Goal: Complete application form

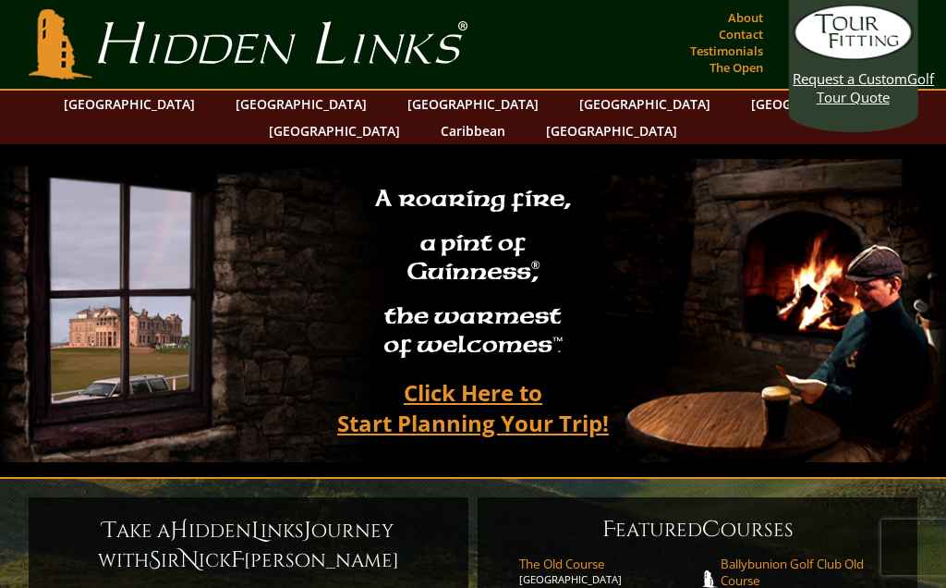
click at [170, 103] on link "[GEOGRAPHIC_DATA]" at bounding box center [130, 104] width 150 height 27
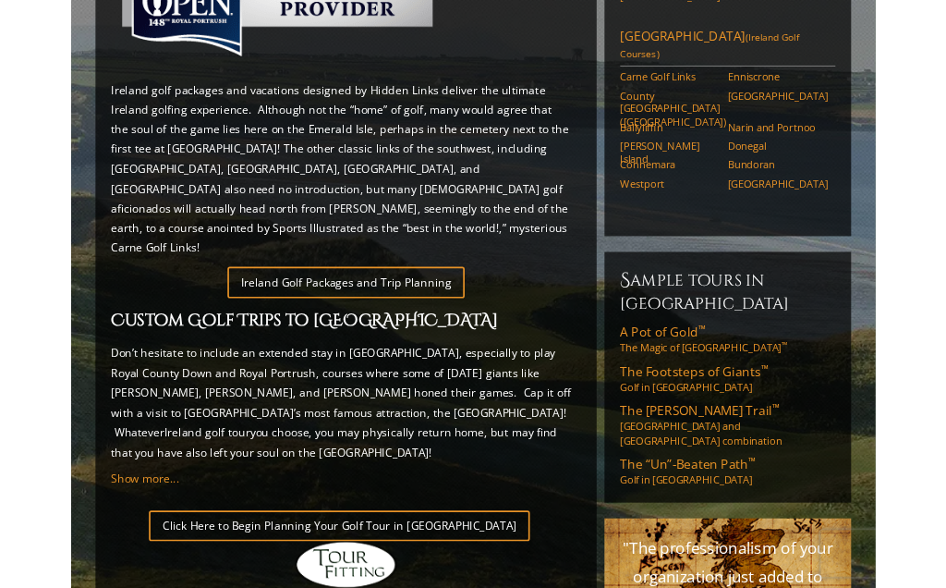
scroll to position [929, 0]
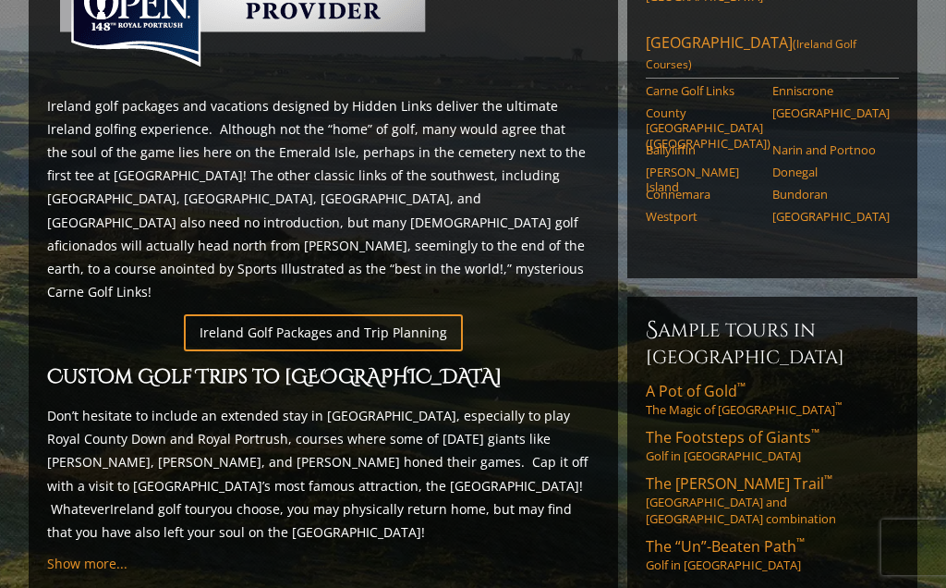
click at [288, 314] on link "Ireland Golf Packages and Trip Planning" at bounding box center [323, 332] width 279 height 36
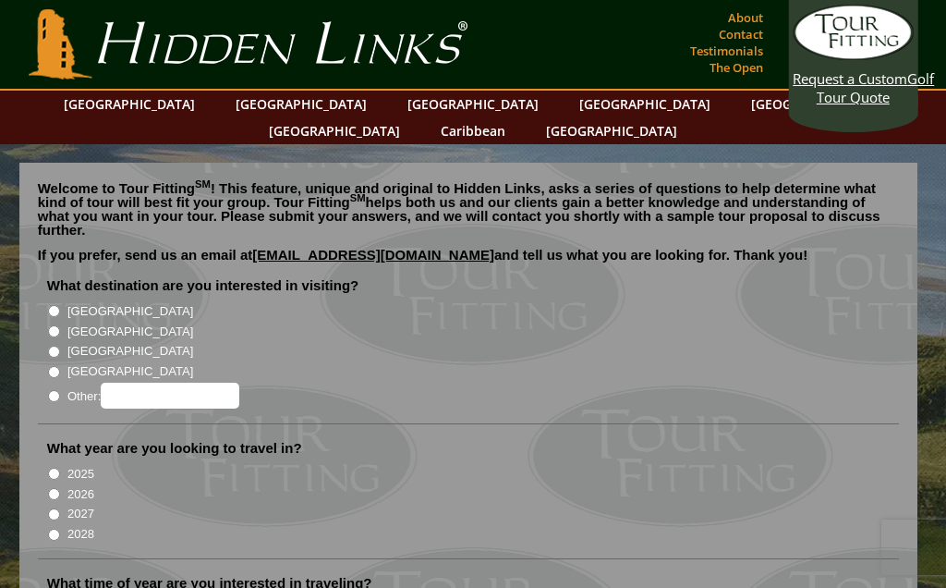
click at [55, 305] on input "[GEOGRAPHIC_DATA]" at bounding box center [54, 311] width 12 height 12
radio input "true"
click at [57, 488] on input "2026" at bounding box center [54, 494] width 12 height 12
radio input "true"
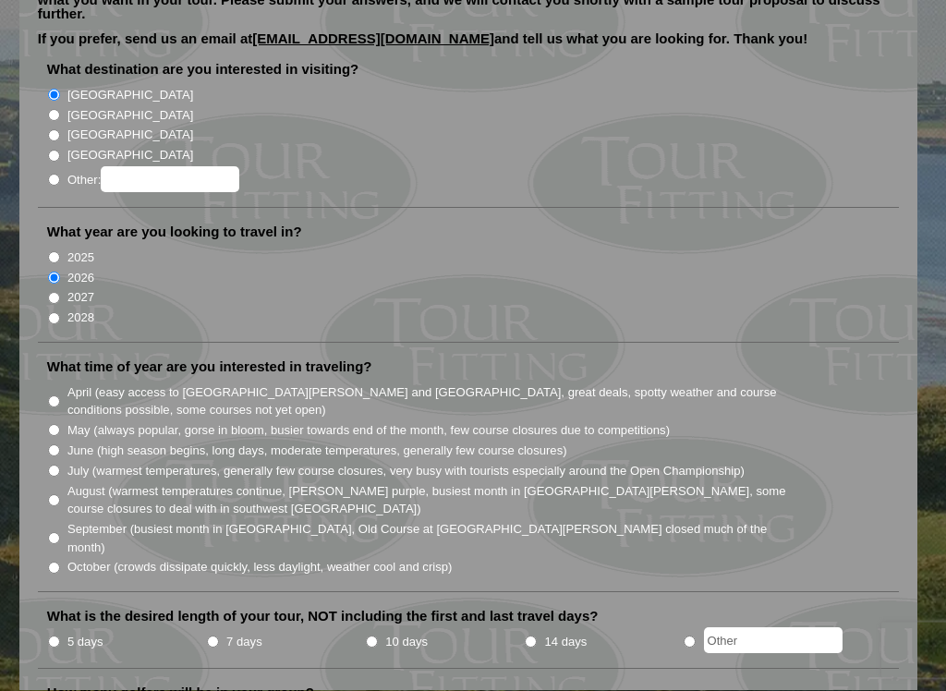
scroll to position [216, 0]
click at [58, 395] on input "April (easy access to St. Andrews and Ballybunion, great deals, spotty weather …" at bounding box center [54, 401] width 12 height 12
radio input "true"
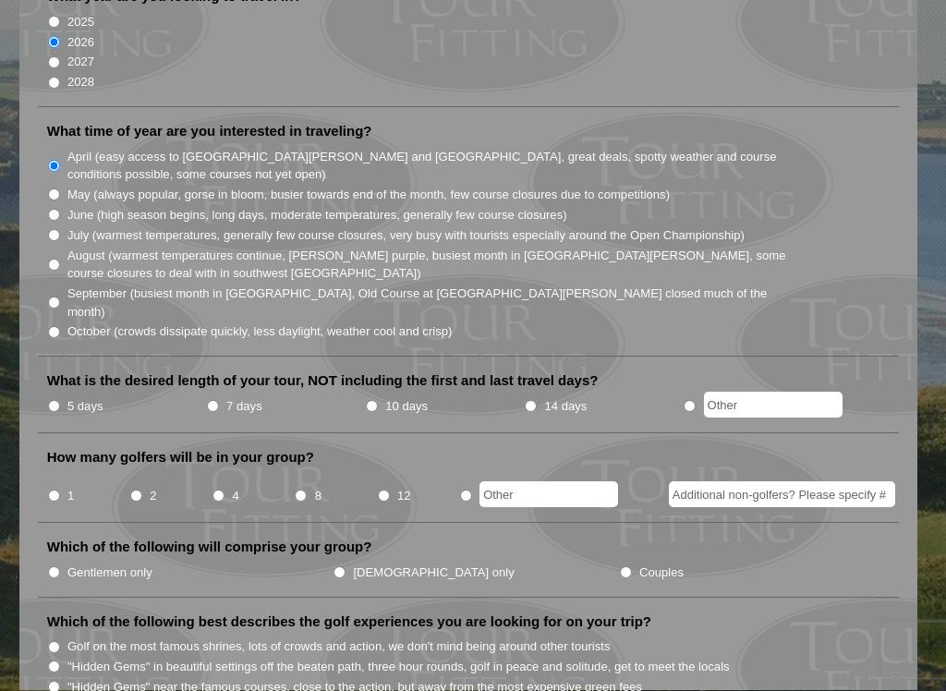
scroll to position [450, 0]
click at [59, 402] on input "5 days" at bounding box center [54, 408] width 12 height 12
radio input "true"
click at [140, 492] on input "2" at bounding box center [136, 498] width 12 height 12
radio input "true"
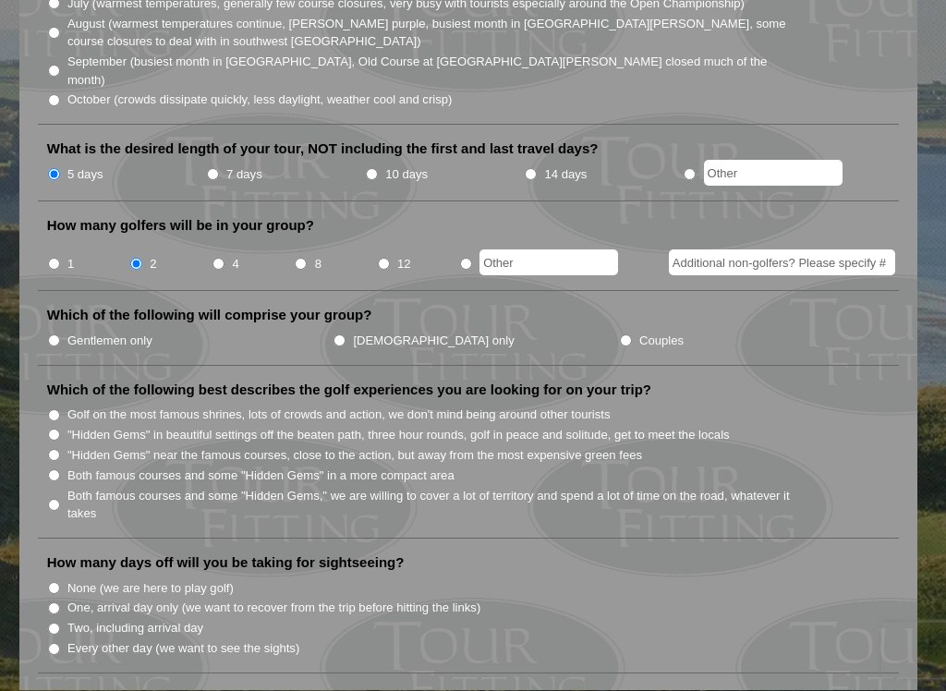
scroll to position [684, 0]
click at [333, 330] on li "Ladies only" at bounding box center [476, 340] width 286 height 20
click at [334, 334] on input "Ladies only" at bounding box center [340, 340] width 12 height 12
radio input "true"
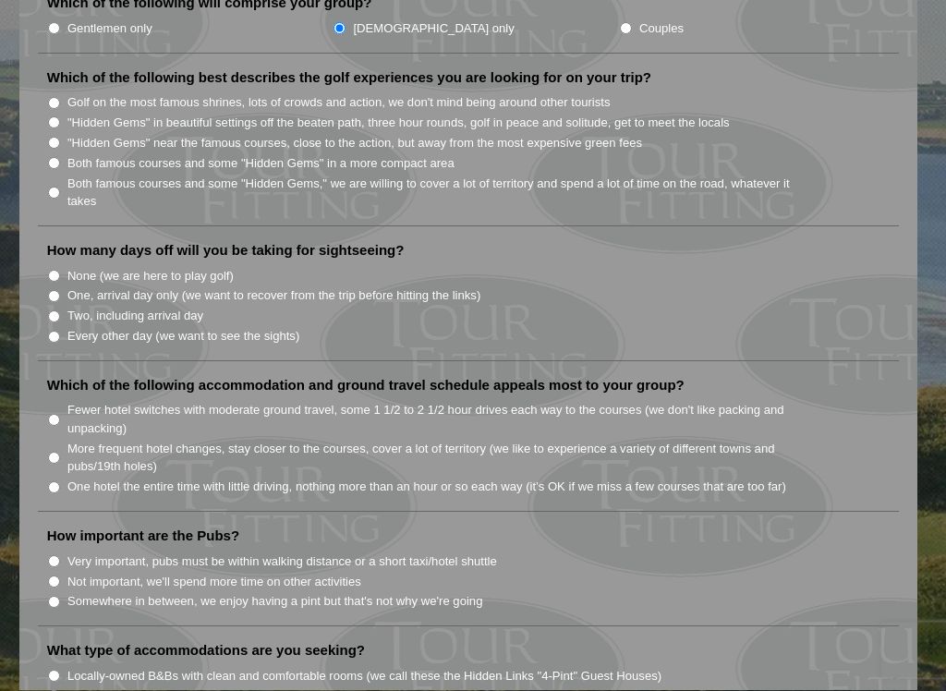
scroll to position [997, 0]
click at [59, 330] on input "Every other day (we want to see the sights)" at bounding box center [54, 336] width 12 height 12
radio input "true"
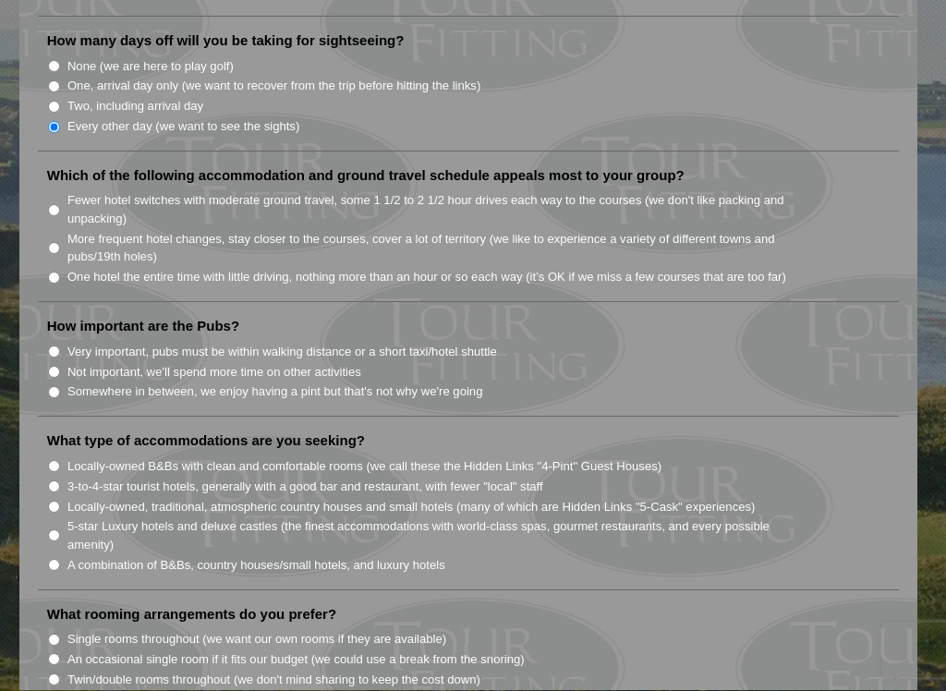
scroll to position [1210, 0]
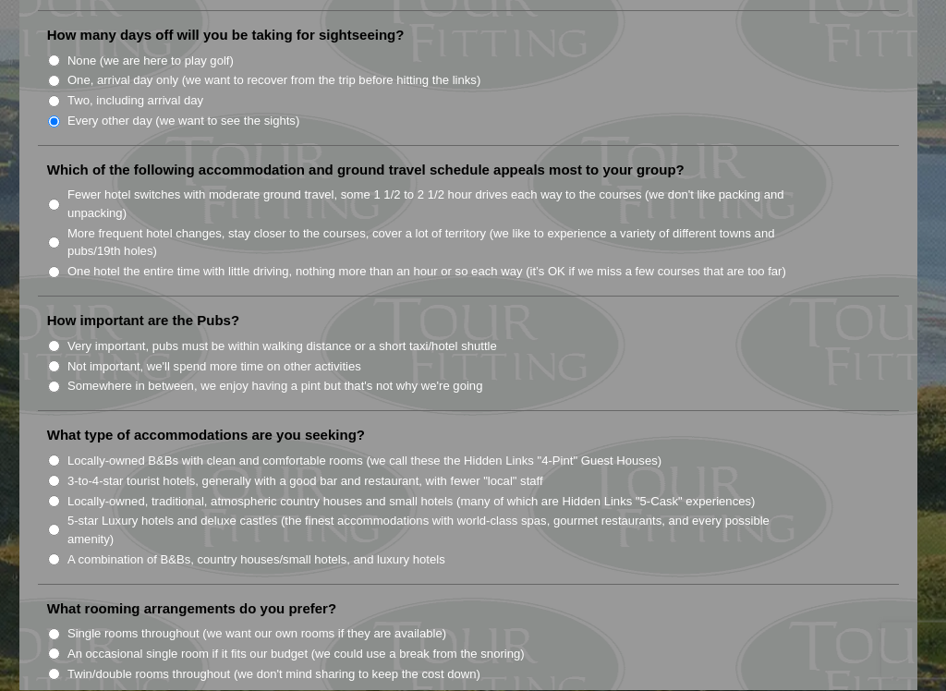
click at [55, 267] on input "One hotel the entire time with little driving, nothing more than an hour or so …" at bounding box center [54, 273] width 12 height 12
radio input "true"
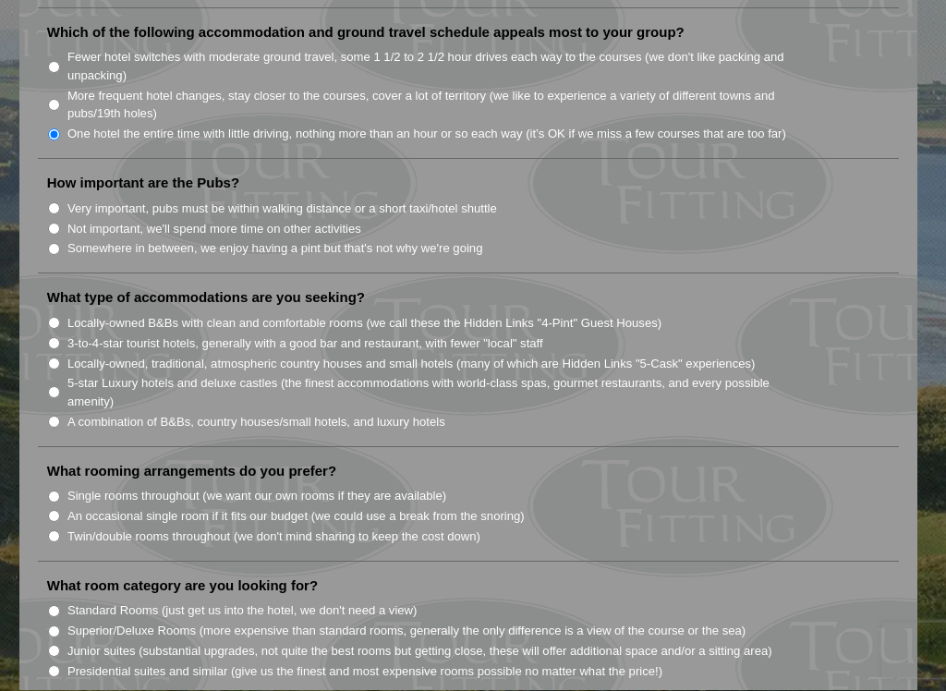
scroll to position [1347, 0]
click at [57, 225] on input "Not important, we'll spend more time on other activities" at bounding box center [54, 231] width 12 height 12
radio input "true"
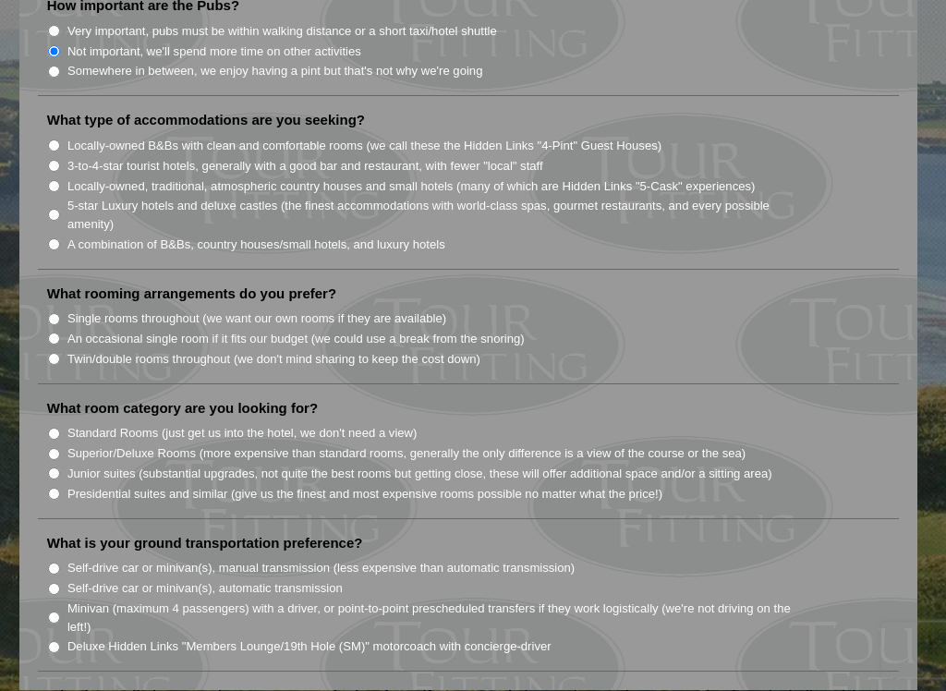
scroll to position [1528, 0]
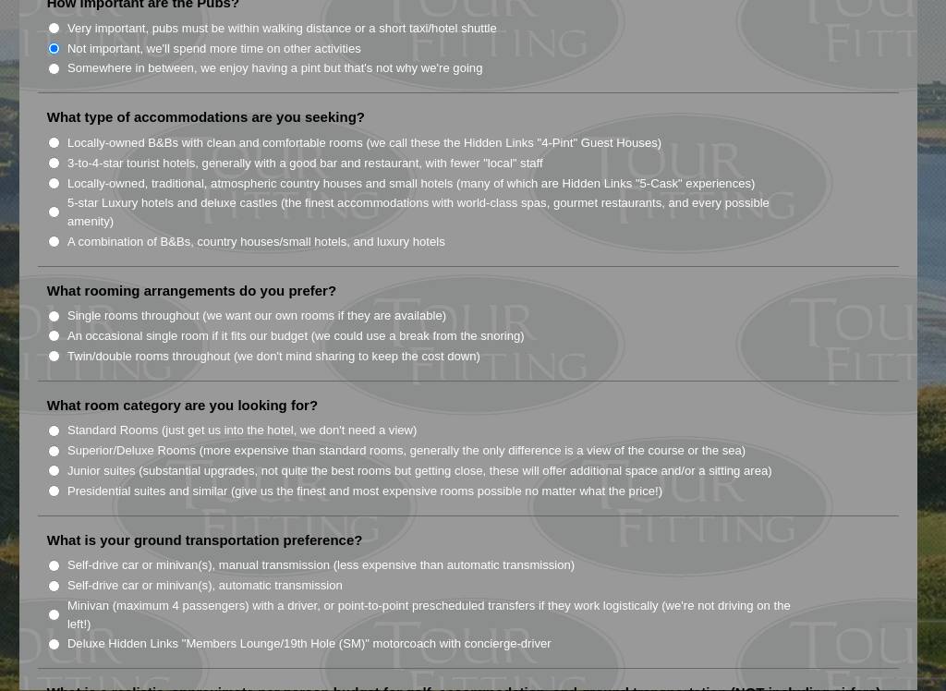
click at [60, 158] on input "3-to-4-star tourist hotels, generally with a good bar and restaurant, with fewe…" at bounding box center [54, 164] width 12 height 12
radio input "true"
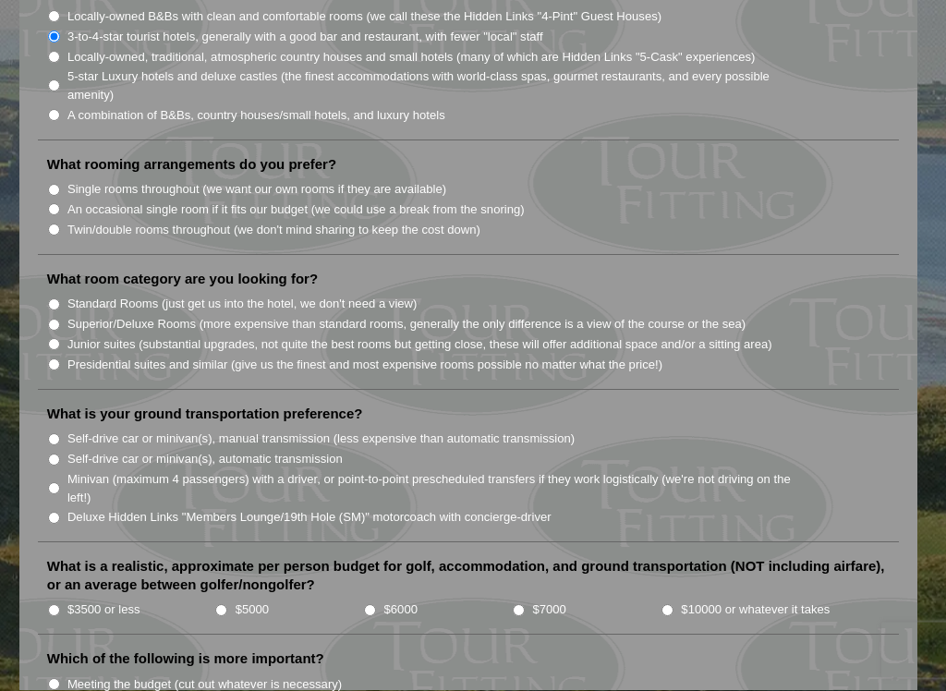
scroll to position [1657, 0]
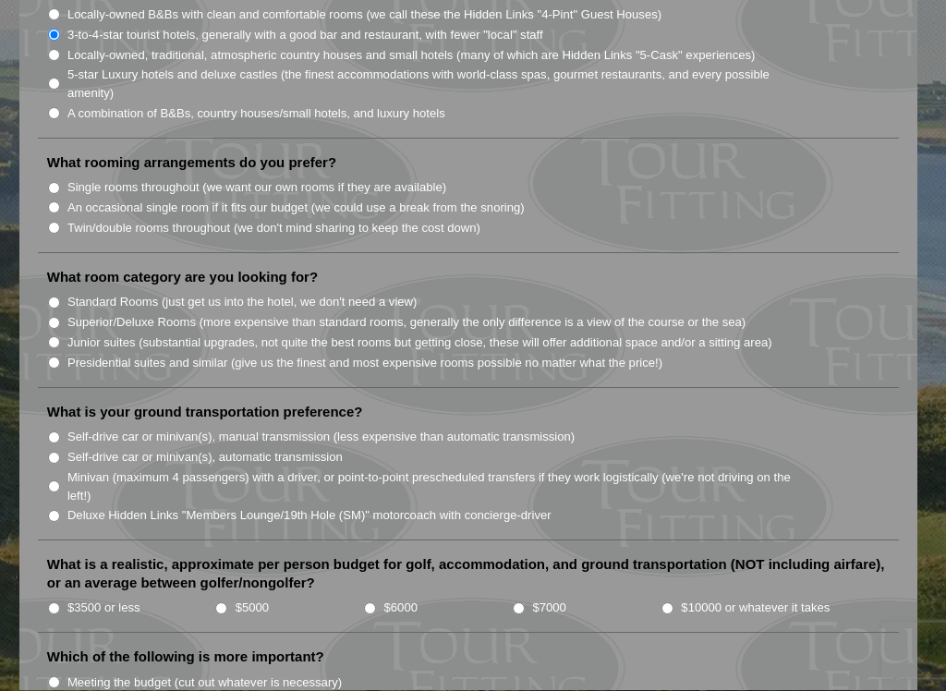
click at [56, 223] on input "Twin/double rooms throughout (we don't mind sharing to keep the cost down)" at bounding box center [54, 229] width 12 height 12
radio input "true"
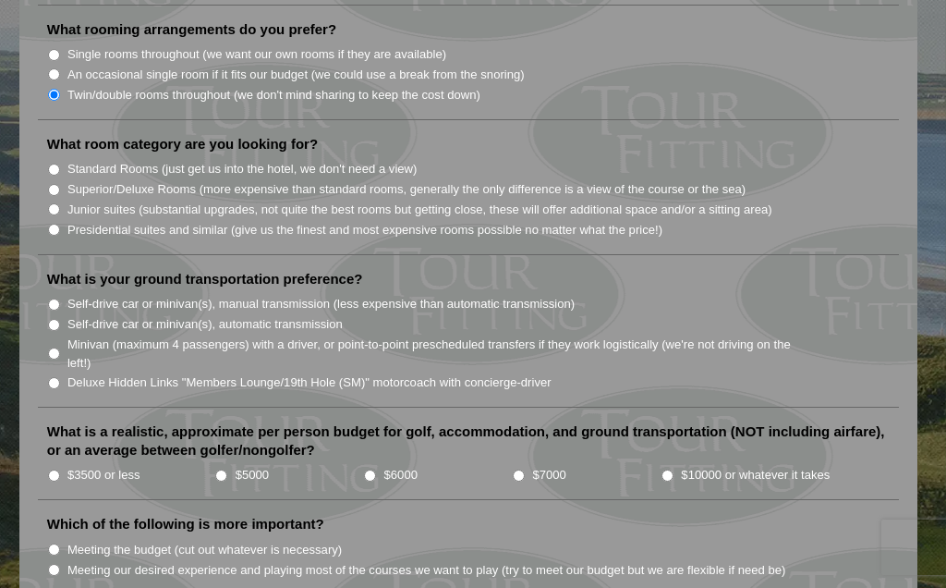
scroll to position [1810, 0]
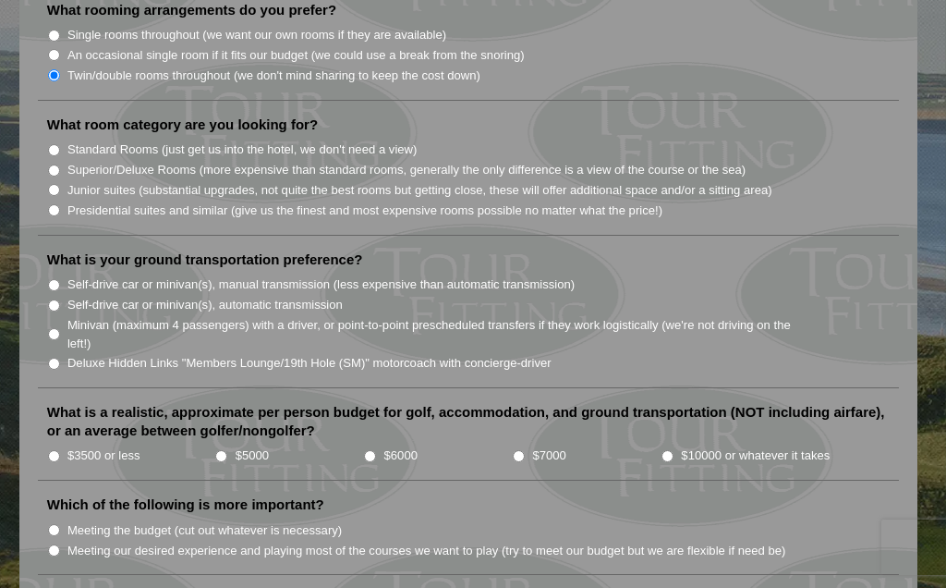
click at [55, 164] on input "Superior/Deluxe Rooms (more expensive than standard rooms, generally the only d…" at bounding box center [54, 170] width 12 height 12
radio input "true"
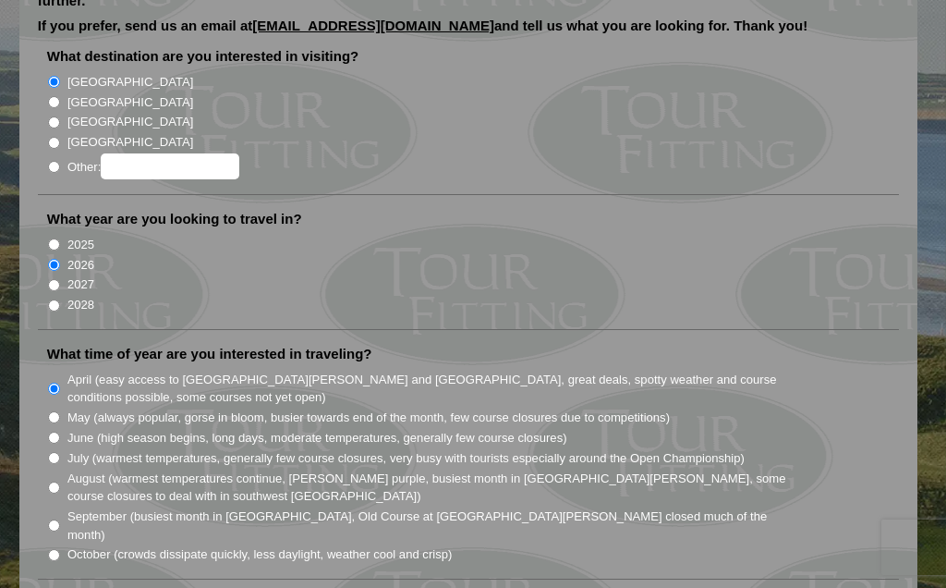
scroll to position [205, 0]
